Goal: Task Accomplishment & Management: Complete application form

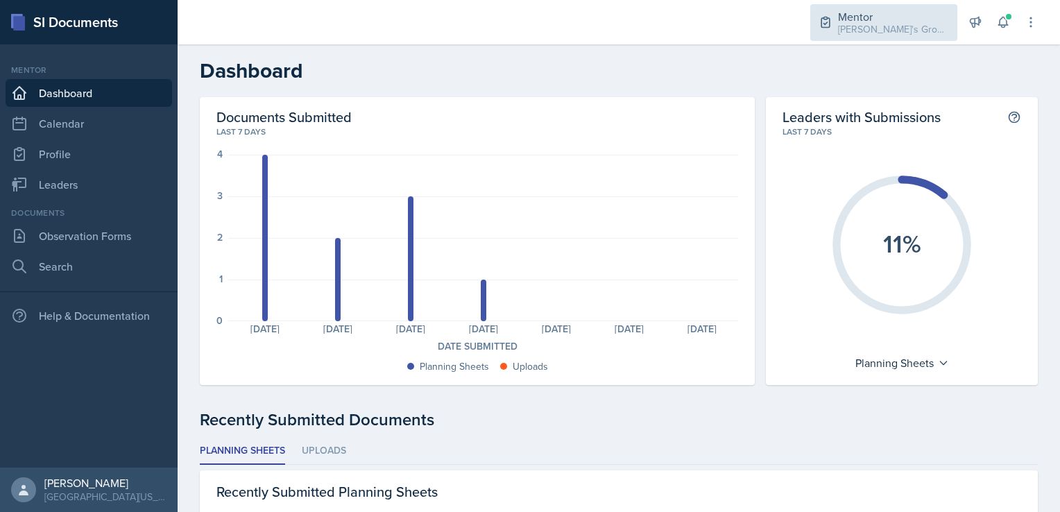
click at [849, 34] on div "[PERSON_NAME]'s Group / Fall 2025" at bounding box center [893, 29] width 111 height 15
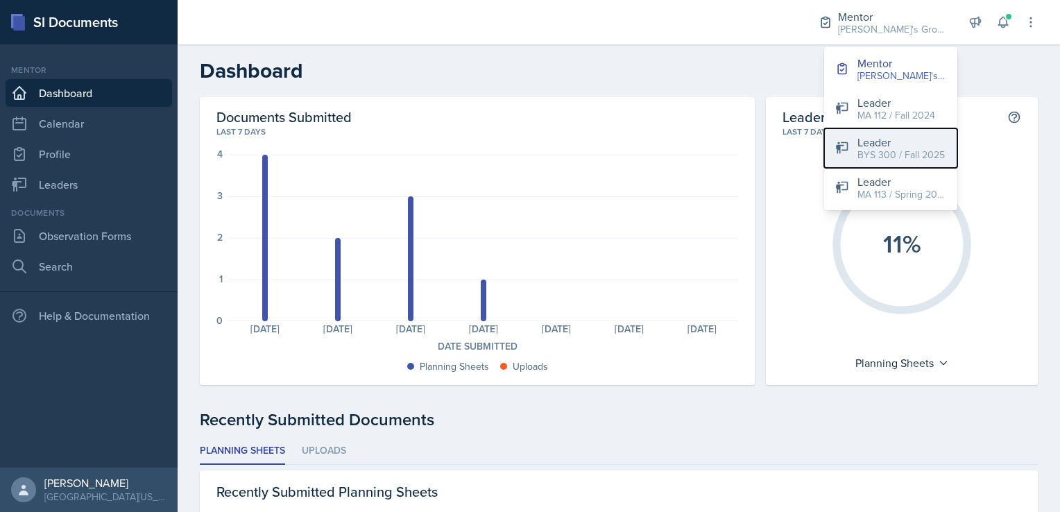
click at [870, 159] on div "BYS 300 / Fall 2025" at bounding box center [900, 155] width 87 height 15
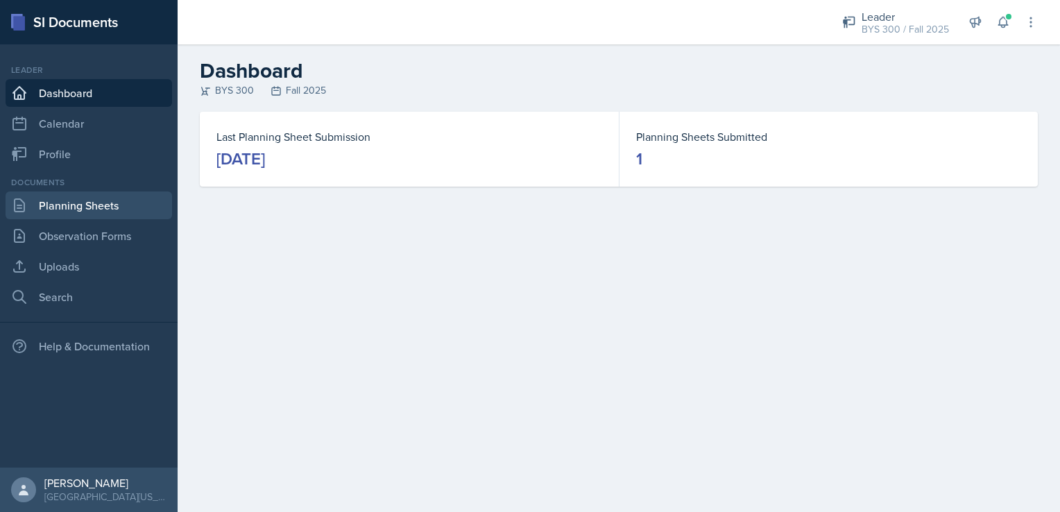
click at [110, 211] on link "Planning Sheets" at bounding box center [89, 205] width 166 height 28
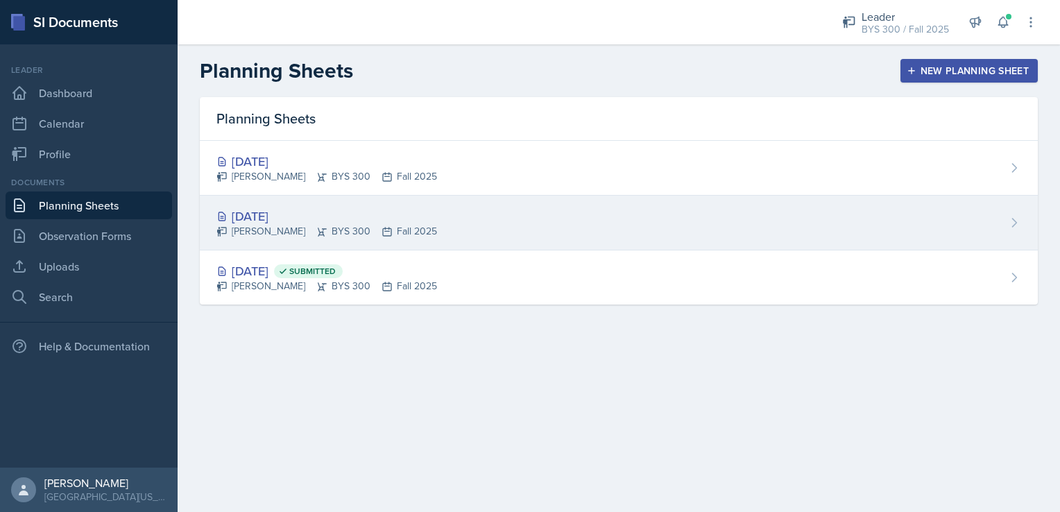
click at [312, 221] on div "[DATE]" at bounding box center [326, 216] width 221 height 19
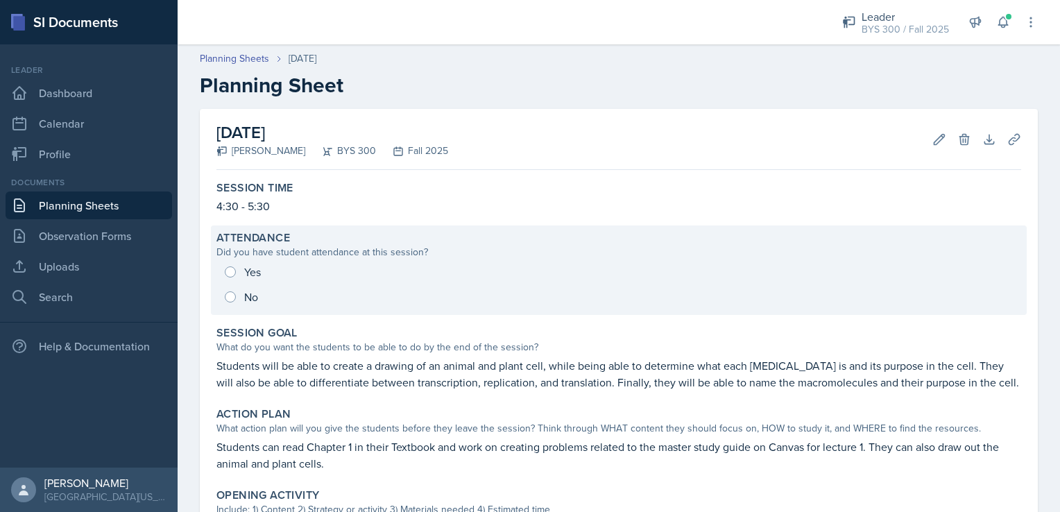
click at [237, 293] on div "Yes No" at bounding box center [618, 284] width 804 height 50
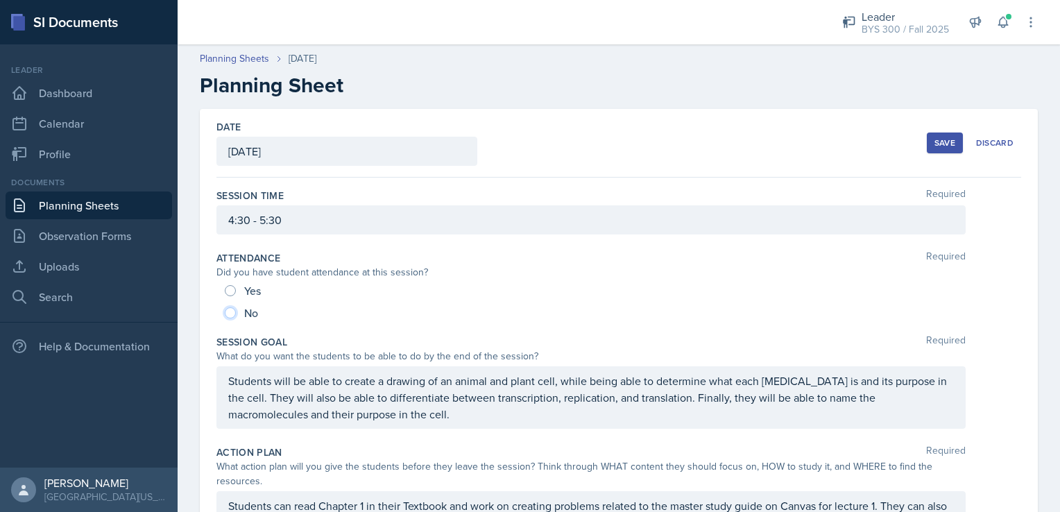
click at [230, 312] on input "No" at bounding box center [230, 312] width 11 height 11
radio input "true"
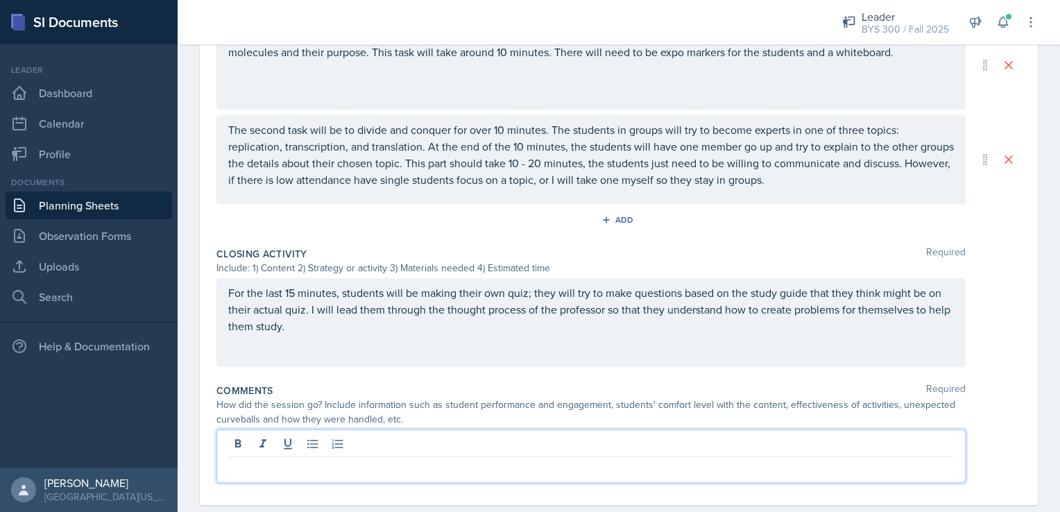
click at [289, 460] on p at bounding box center [590, 468] width 725 height 17
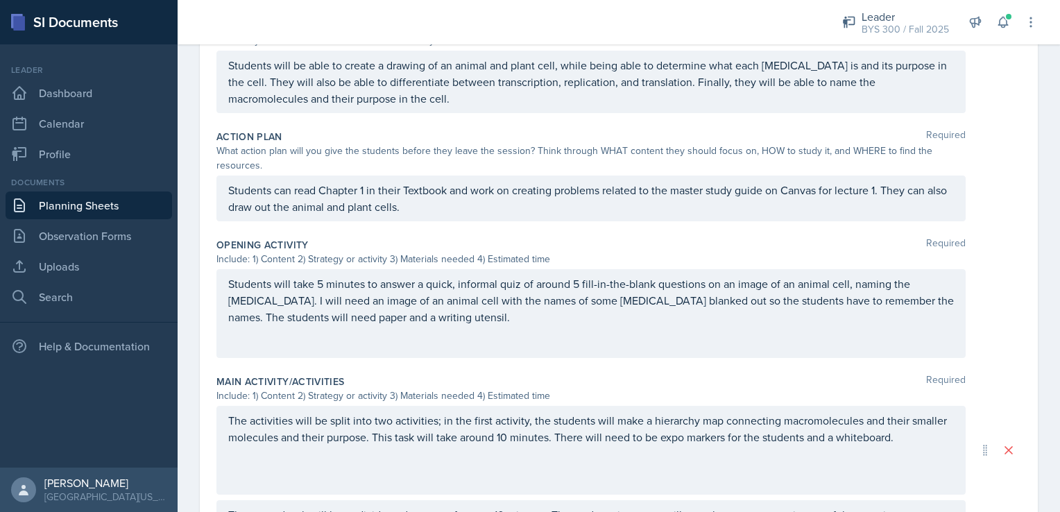
scroll to position [31, 0]
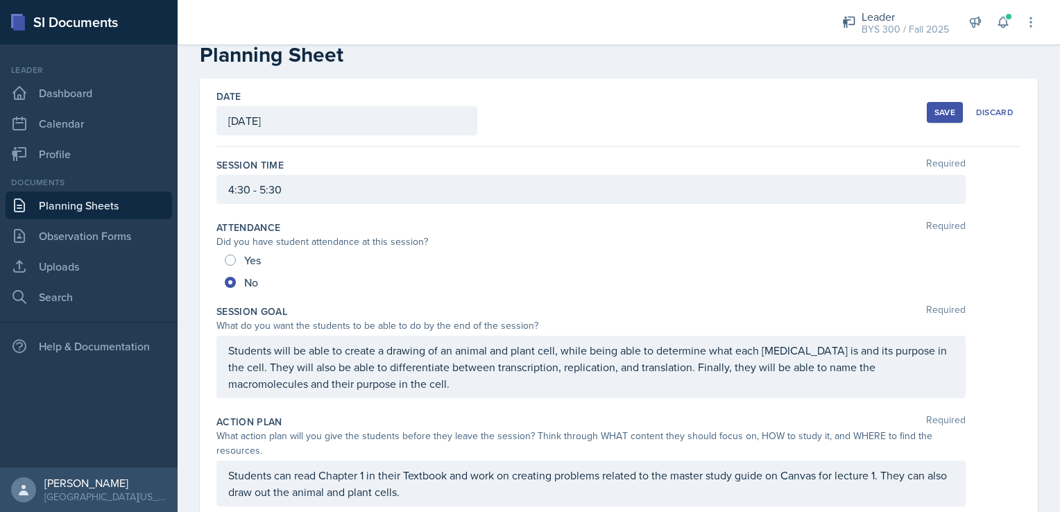
click at [928, 104] on button "Save" at bounding box center [944, 112] width 36 height 21
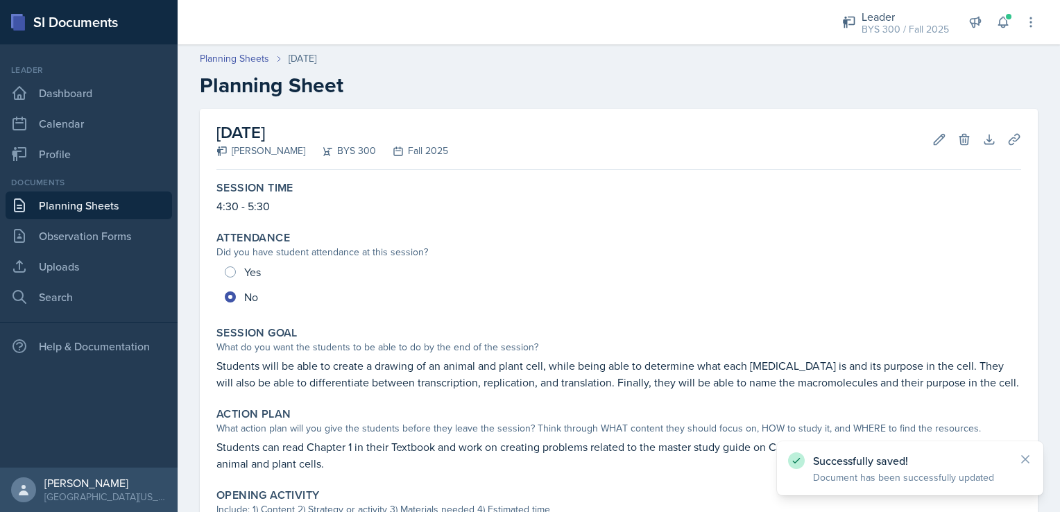
scroll to position [474, 0]
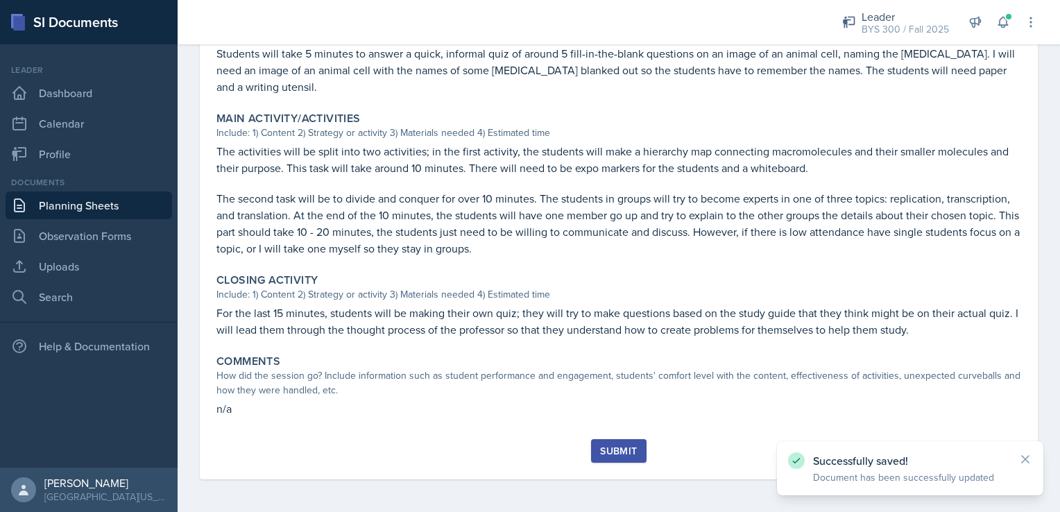
click at [625, 440] on button "Submit" at bounding box center [618, 451] width 55 height 24
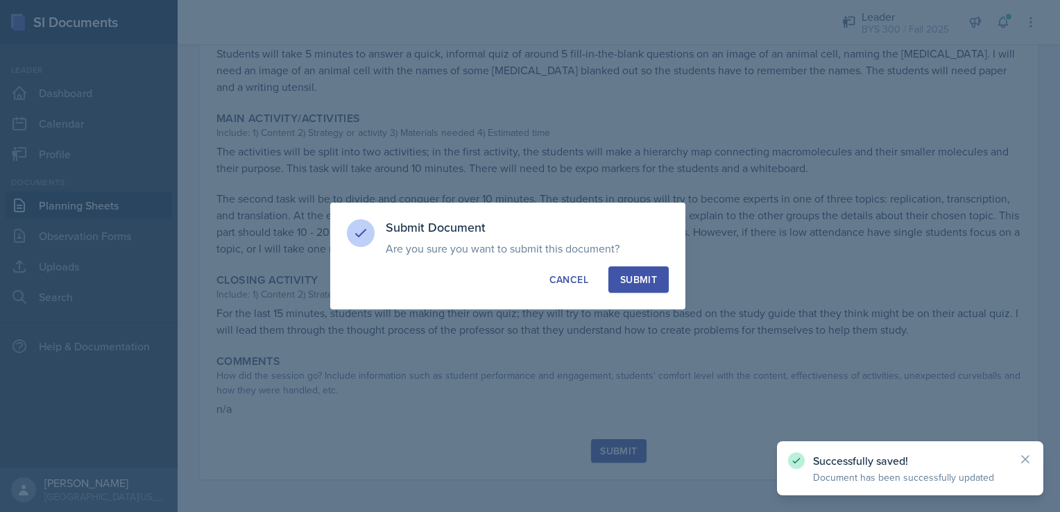
click at [644, 297] on div "Submit Document Are you sure you want to submit this document? This document wi…" at bounding box center [507, 255] width 355 height 107
click at [644, 287] on button "Submit" at bounding box center [638, 279] width 60 height 26
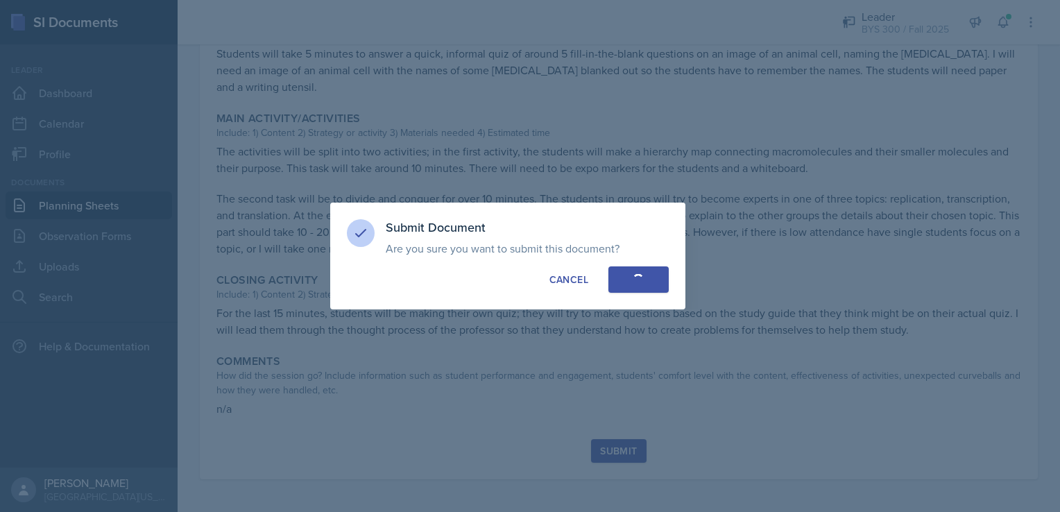
radio input "true"
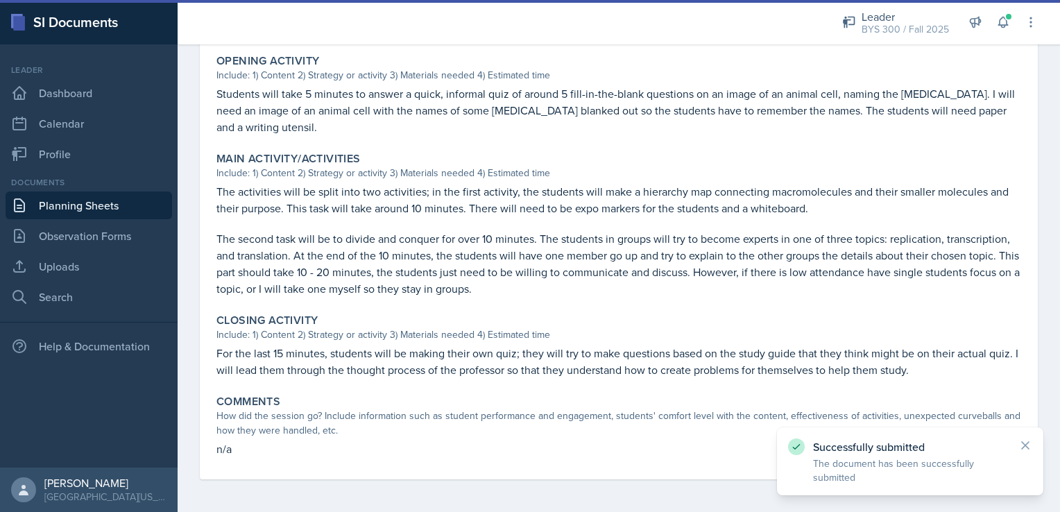
click at [92, 208] on link "Planning Sheets" at bounding box center [89, 205] width 166 height 28
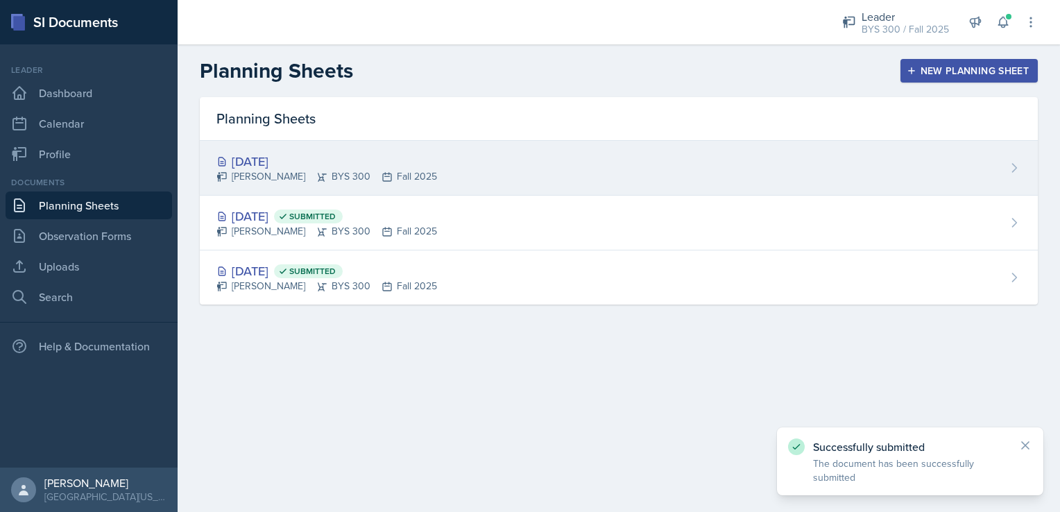
click at [358, 165] on div "[DATE]" at bounding box center [326, 161] width 221 height 19
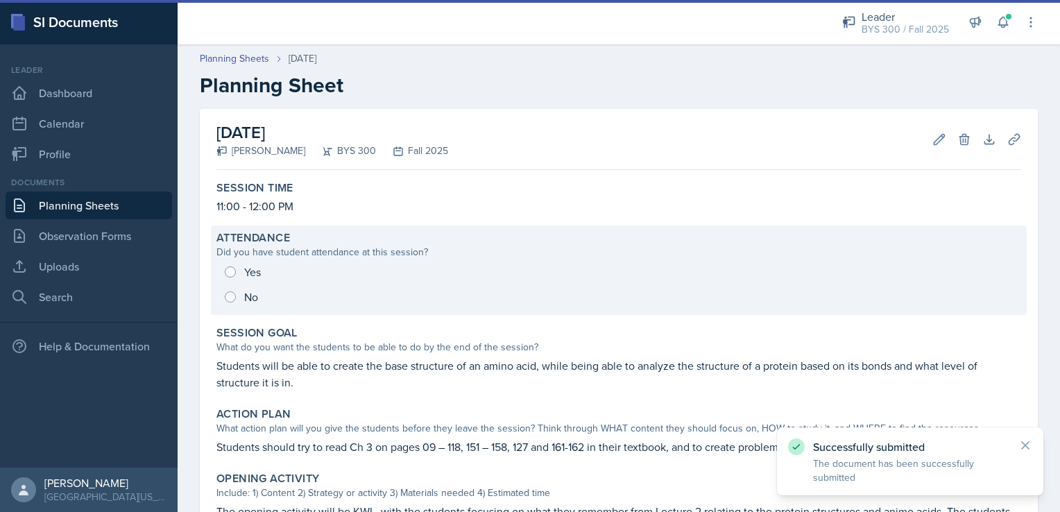
click at [254, 288] on div "Yes No" at bounding box center [618, 284] width 804 height 50
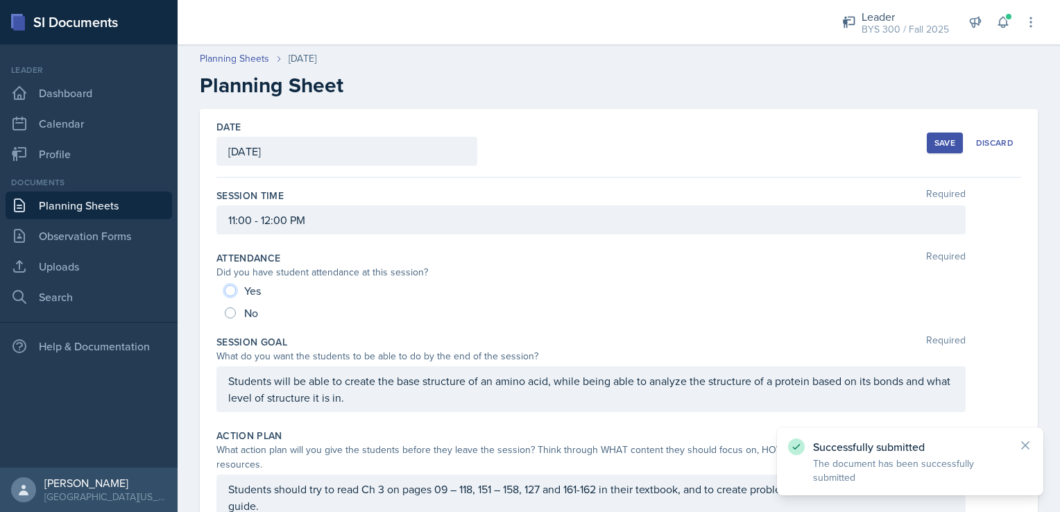
click at [231, 285] on input "Yes" at bounding box center [230, 290] width 11 height 11
radio input "true"
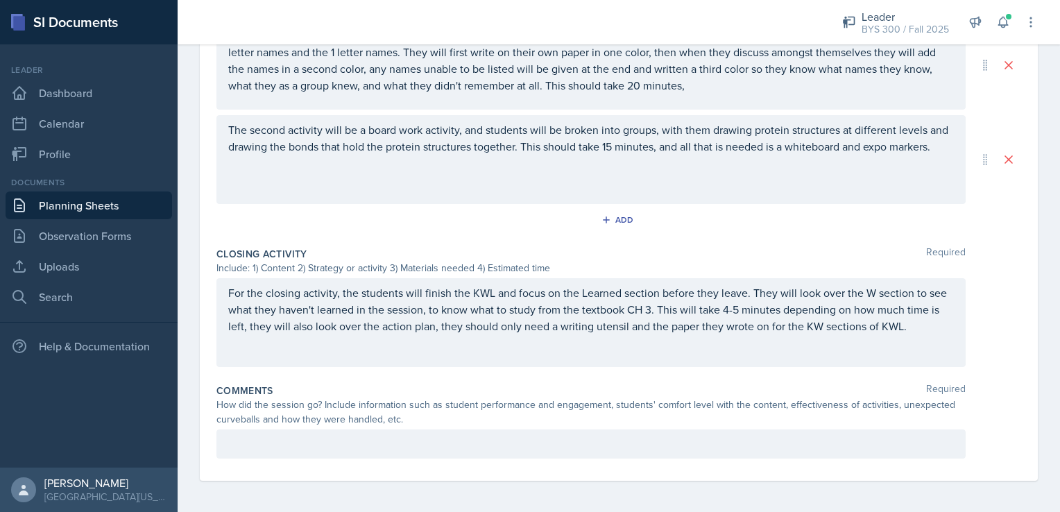
click at [334, 435] on p at bounding box center [590, 443] width 725 height 17
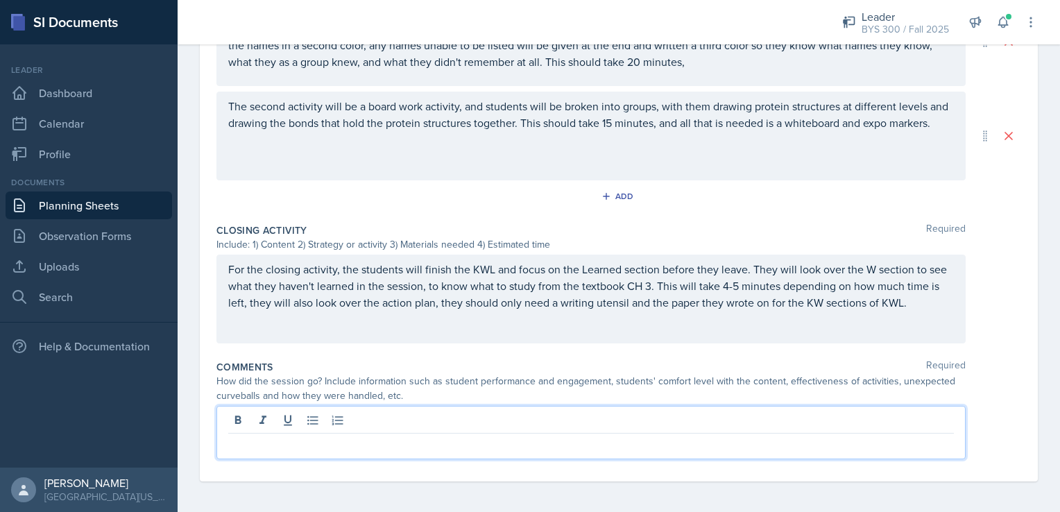
click at [330, 438] on p at bounding box center [590, 444] width 725 height 17
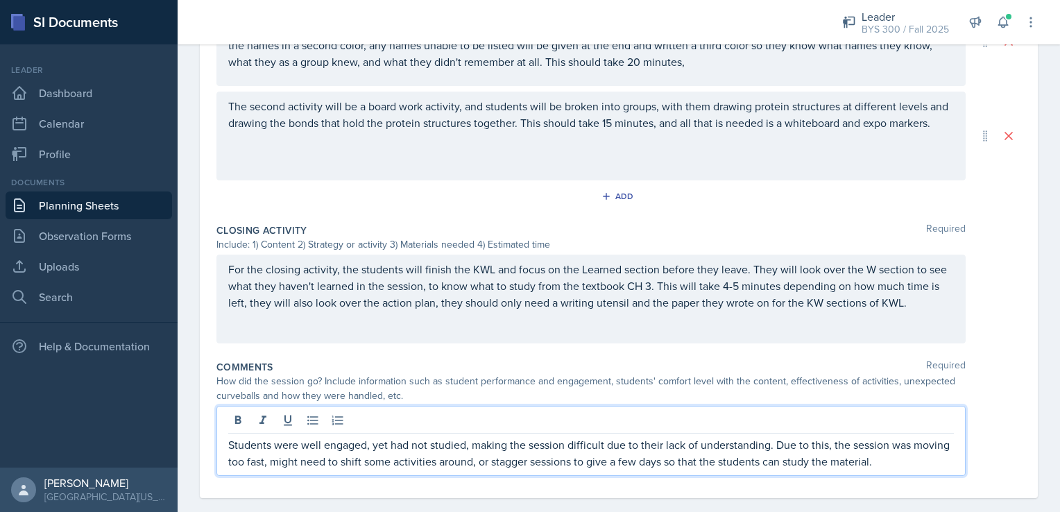
click at [917, 462] on p "Students were well engaged, yet had not studied, making the session difficult d…" at bounding box center [590, 452] width 725 height 33
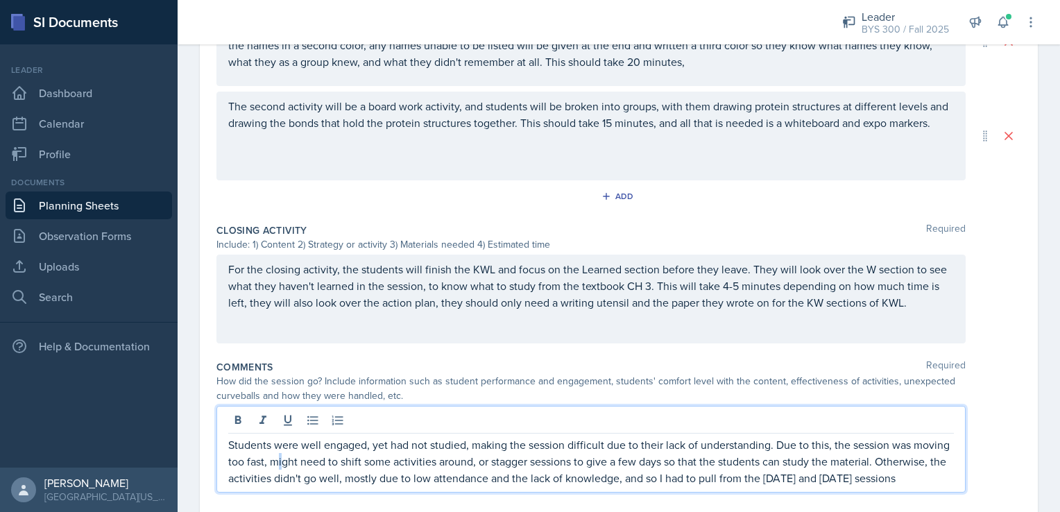
click at [319, 460] on p "Students were well engaged, yet had not studied, making the session difficult d…" at bounding box center [590, 461] width 725 height 50
drag, startPoint x: 316, startPoint y: 460, endPoint x: 306, endPoint y: 462, distance: 9.9
click at [306, 462] on p "Students were well engaged, yet had not studied, making the session difficult d…" at bounding box center [590, 461] width 725 height 50
click at [316, 463] on p "Students were well engaged, yet had not studied, making the session difficult d…" at bounding box center [590, 461] width 725 height 50
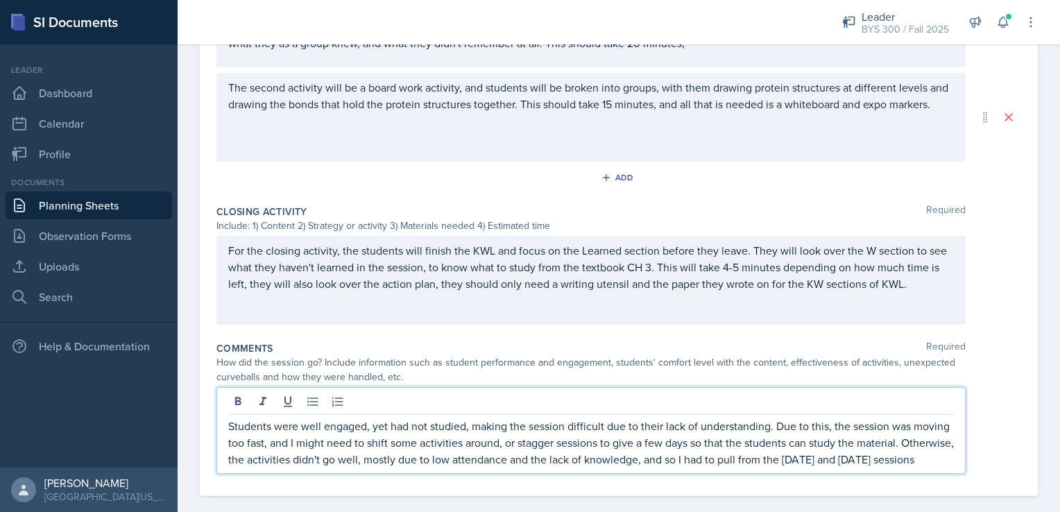
scroll to position [757, 0]
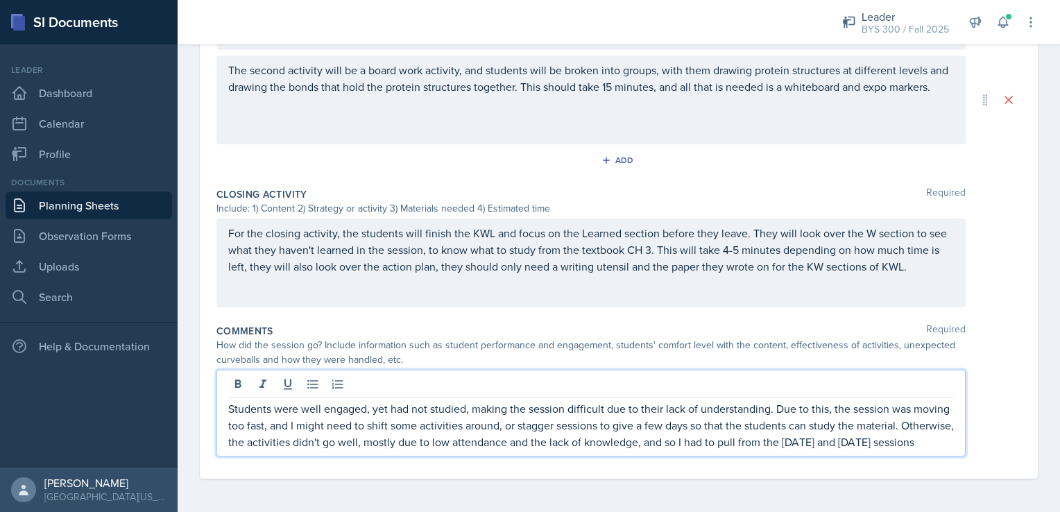
click at [352, 448] on p "Students were well engaged, yet had not studied, making the session difficult d…" at bounding box center [590, 425] width 725 height 50
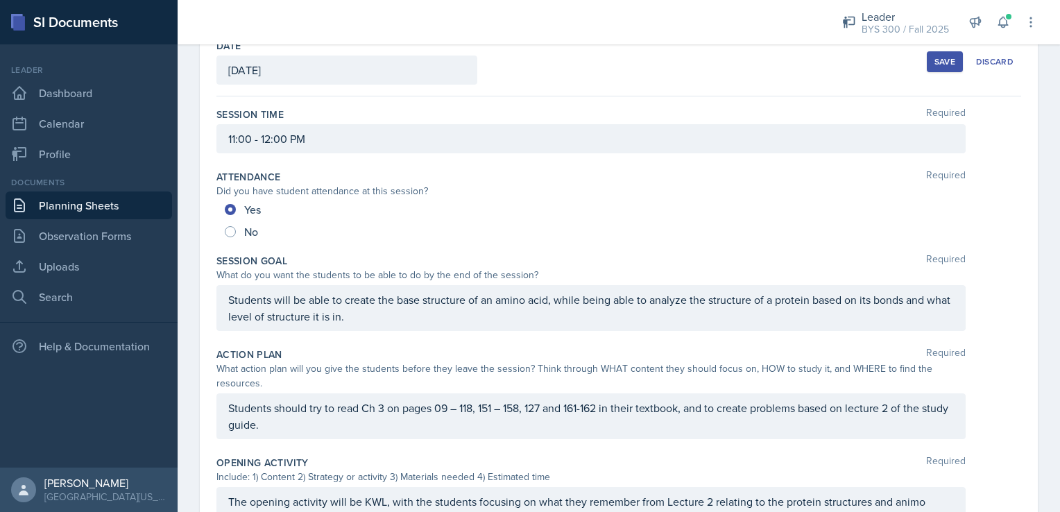
scroll to position [0, 0]
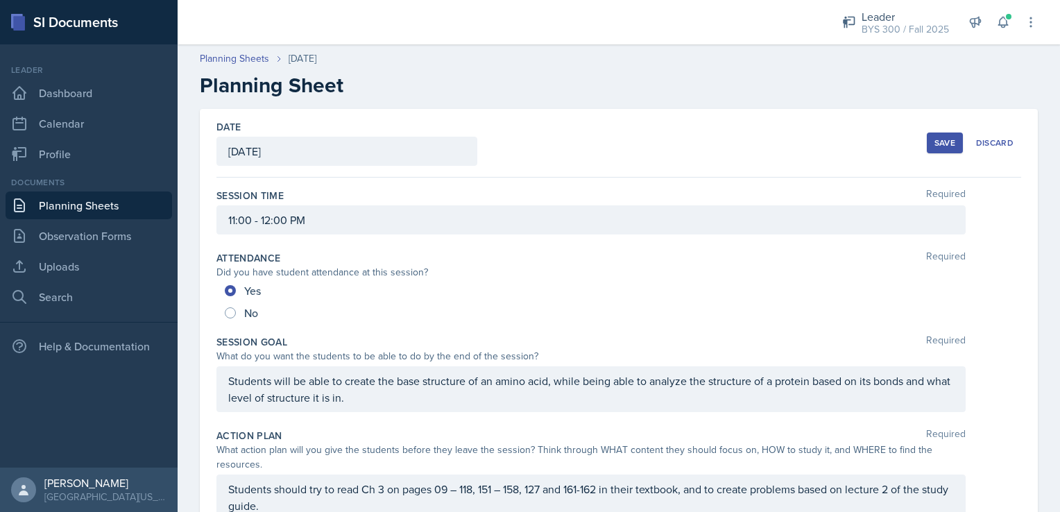
click at [943, 141] on div "Save" at bounding box center [944, 142] width 21 height 11
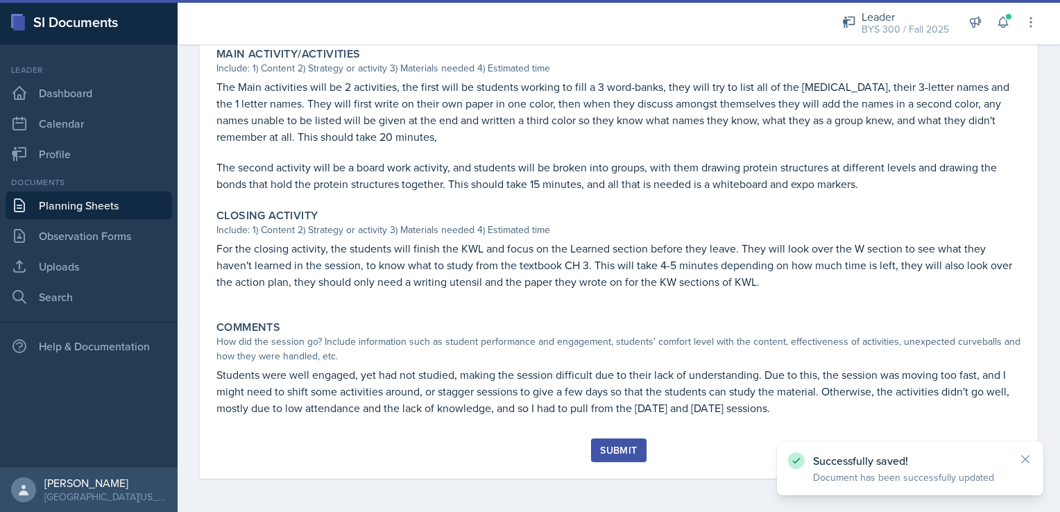
scroll to position [535, 0]
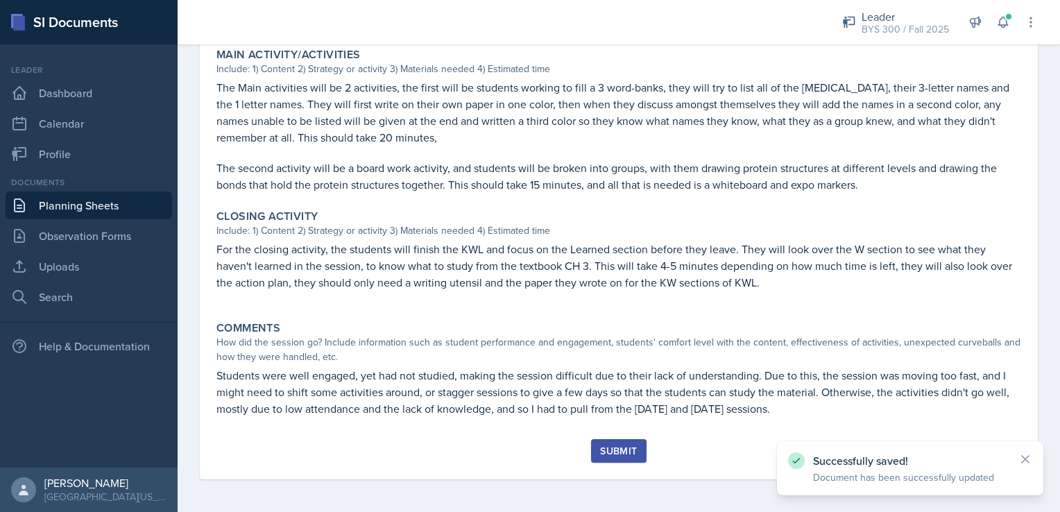
click at [616, 451] on div "Submit" at bounding box center [618, 450] width 37 height 11
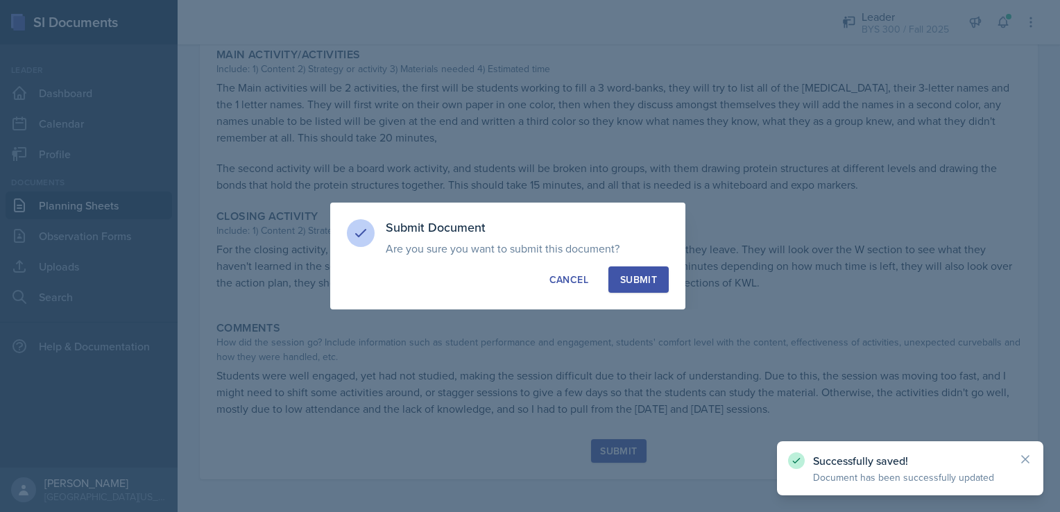
click at [632, 279] on div "Submit" at bounding box center [638, 280] width 37 height 14
radio input "true"
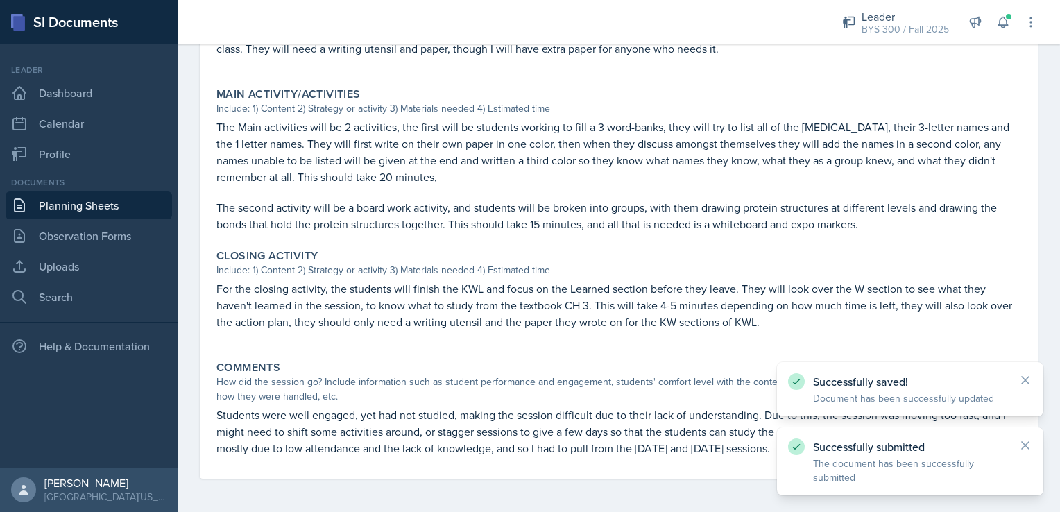
scroll to position [495, 0]
